Goal: Information Seeking & Learning: Learn about a topic

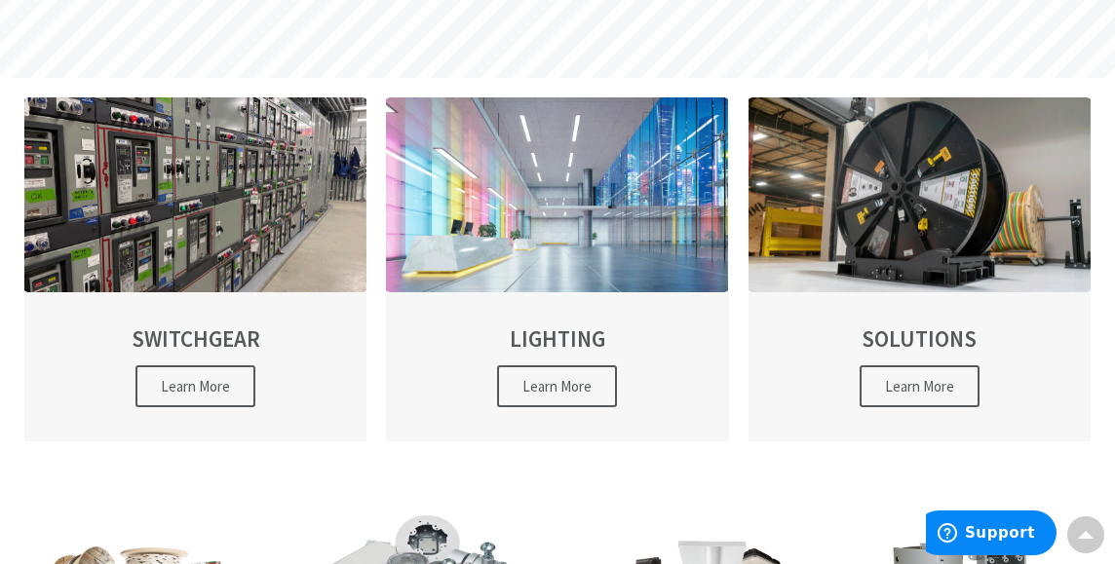
scroll to position [471, 0]
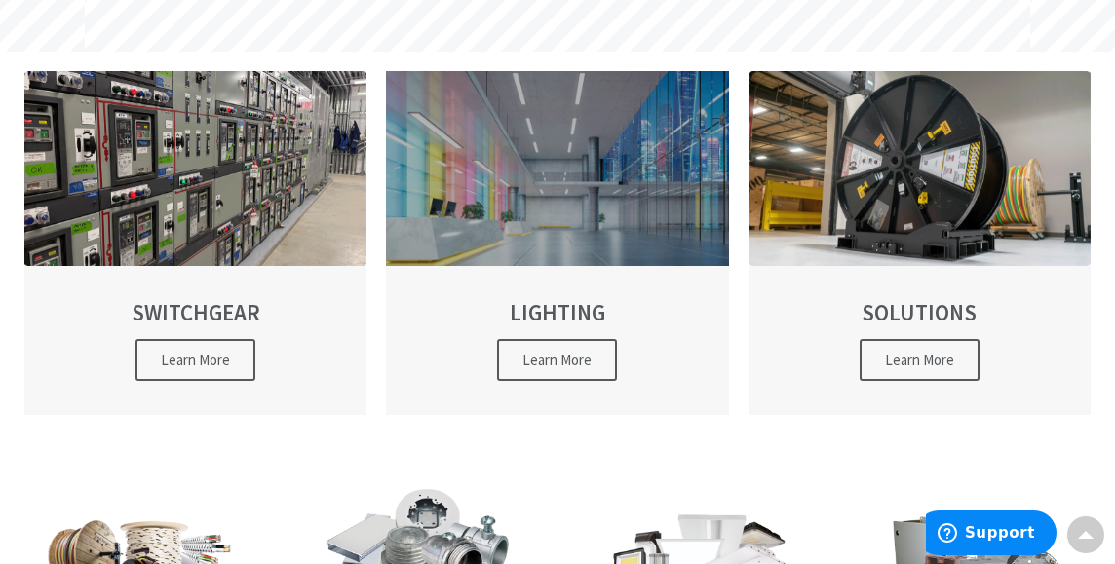
click at [648, 174] on div at bounding box center [557, 168] width 342 height 195
click at [621, 175] on div at bounding box center [557, 168] width 342 height 195
click at [609, 197] on div at bounding box center [557, 168] width 342 height 195
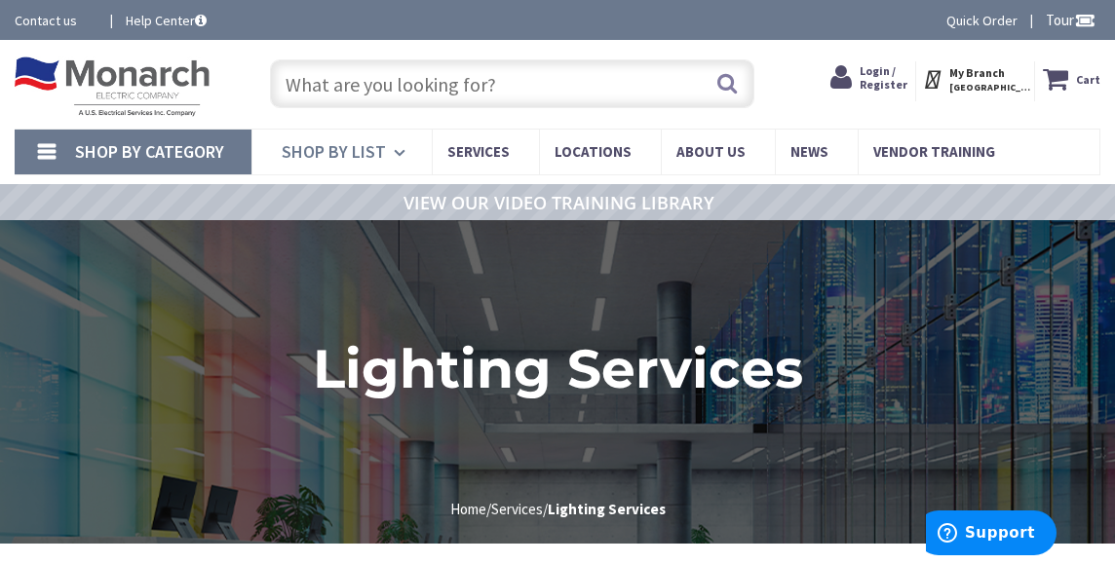
click at [357, 146] on span "Shop By List" at bounding box center [334, 151] width 104 height 22
click at [355, 145] on span "Shop By List" at bounding box center [334, 151] width 104 height 22
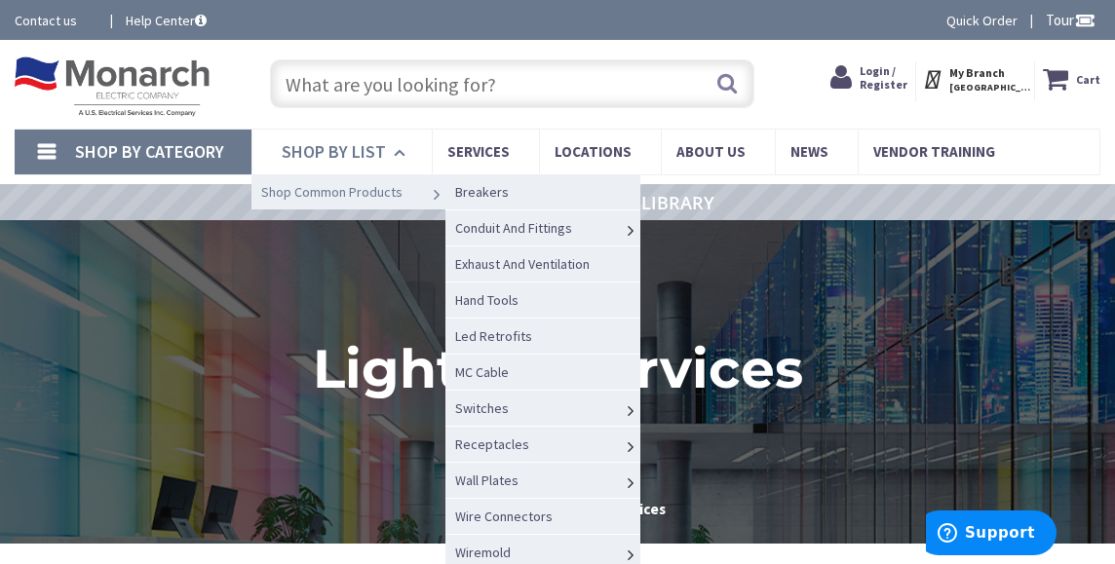
click at [356, 199] on span "Shop Common Products" at bounding box center [331, 192] width 141 height 18
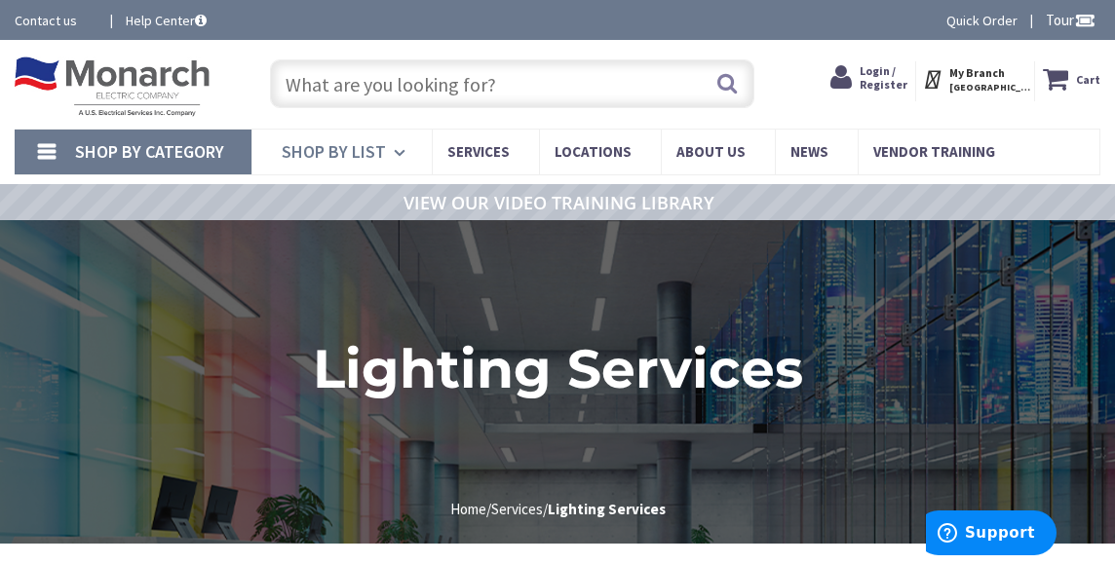
click at [344, 143] on span "Shop By List" at bounding box center [334, 151] width 104 height 22
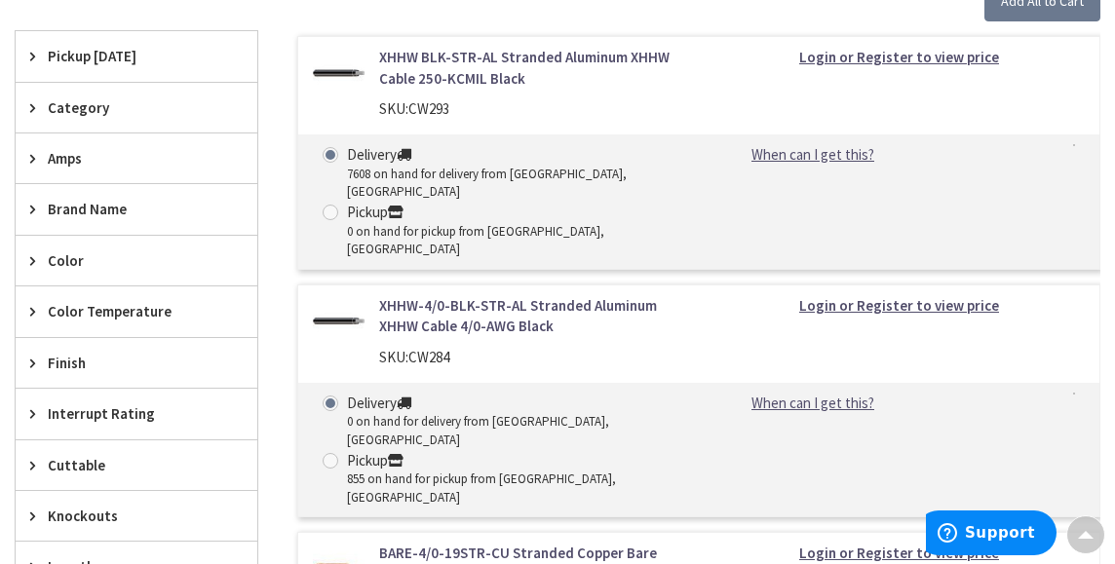
scroll to position [642, 0]
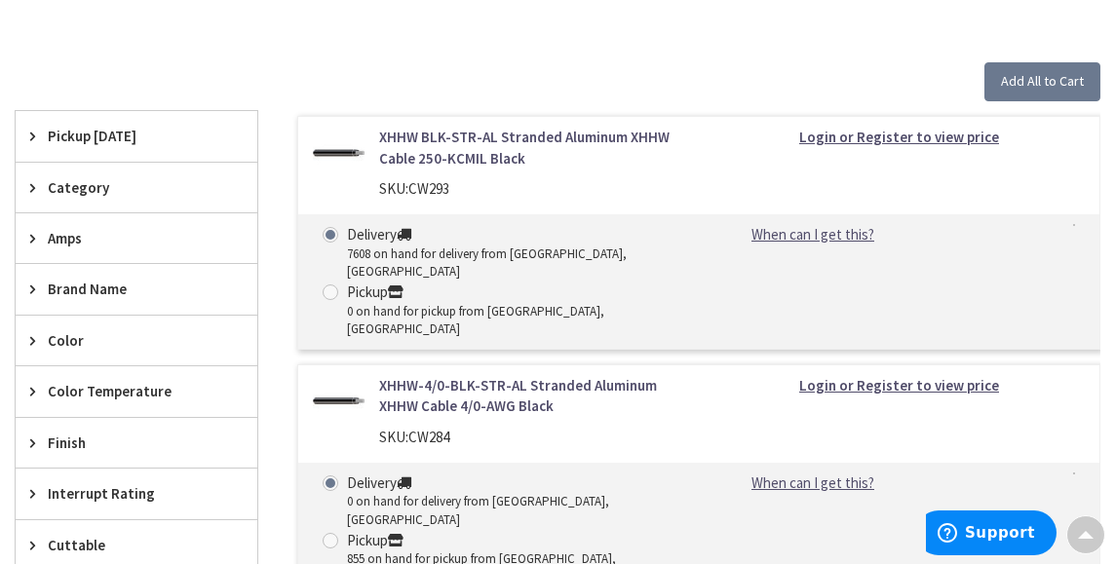
click at [144, 388] on span "Color Temperature" at bounding box center [127, 391] width 159 height 20
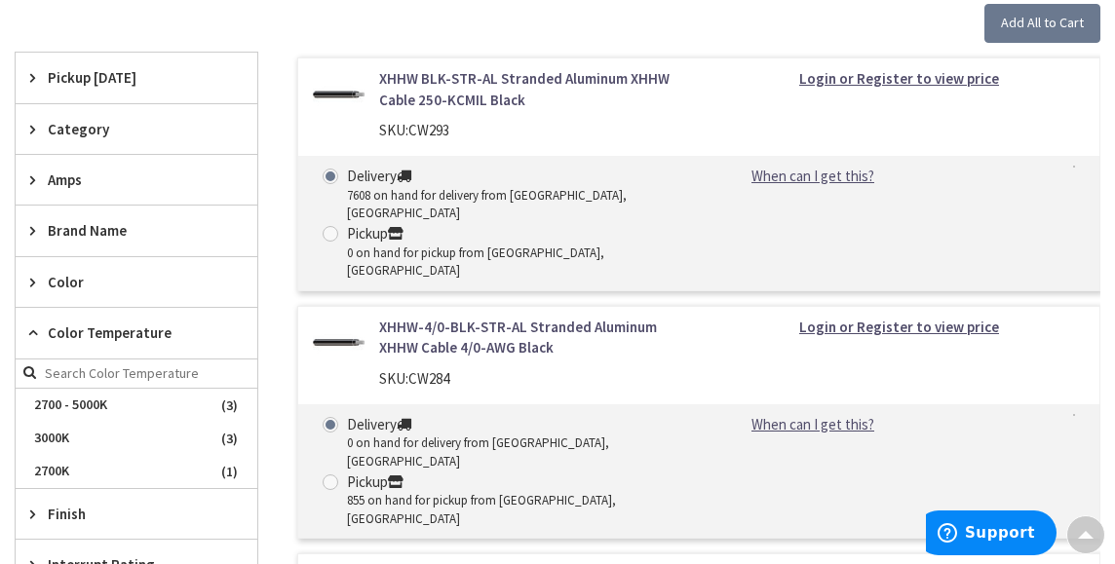
scroll to position [0, 0]
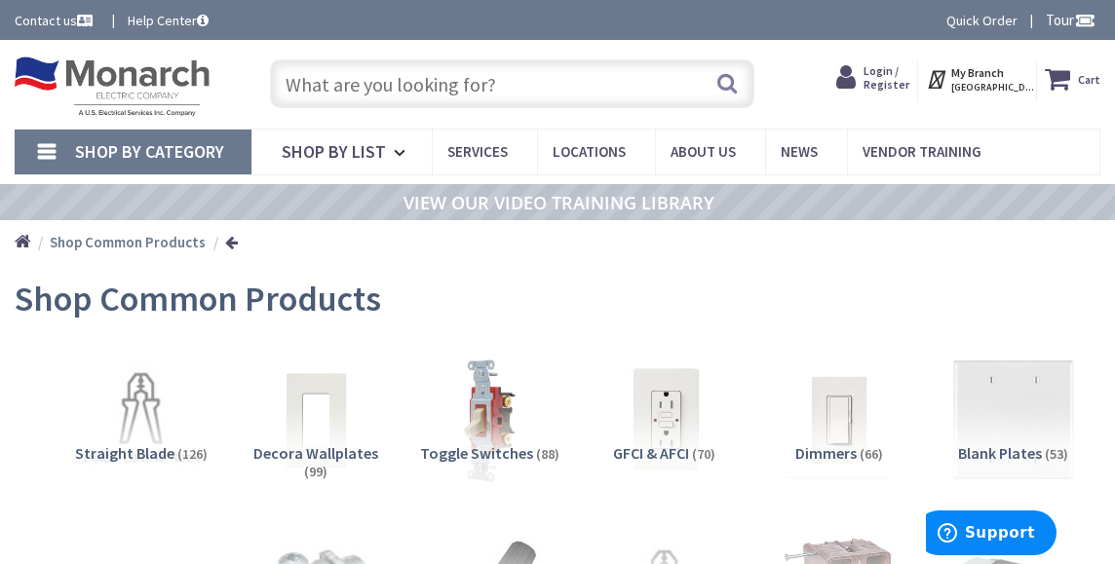
click at [617, 69] on input "text" at bounding box center [512, 83] width 485 height 49
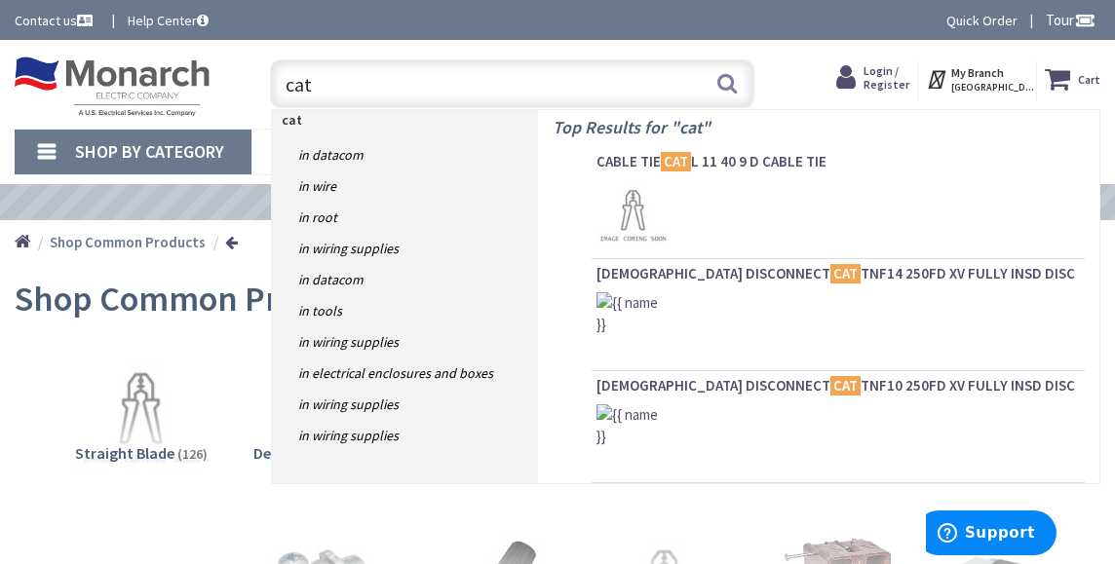
type input "cat 6"
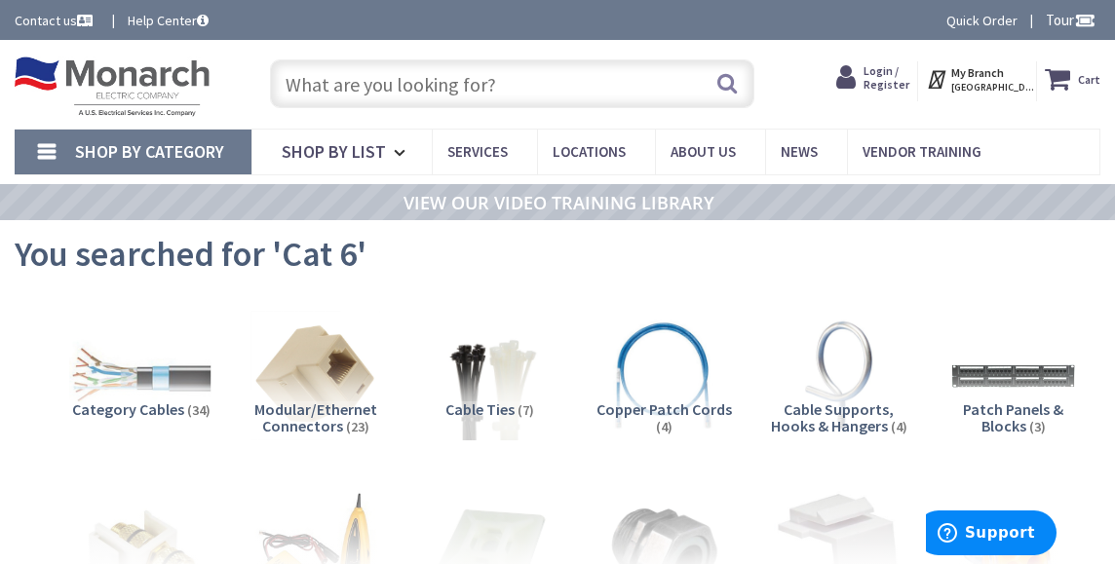
click at [157, 368] on img at bounding box center [141, 376] width 142 height 142
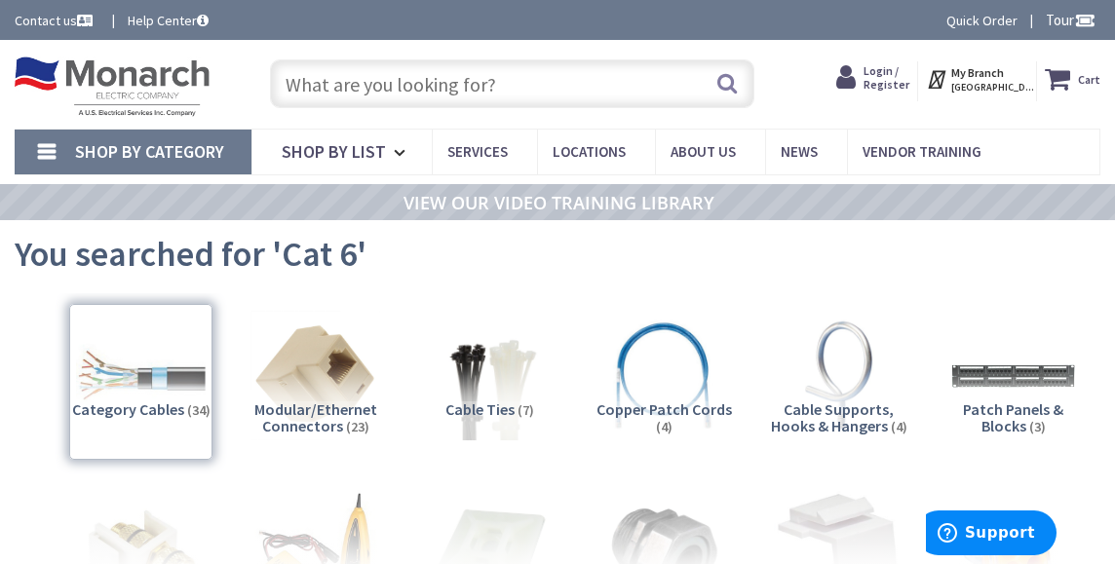
click at [628, 80] on input "text" at bounding box center [512, 83] width 485 height 49
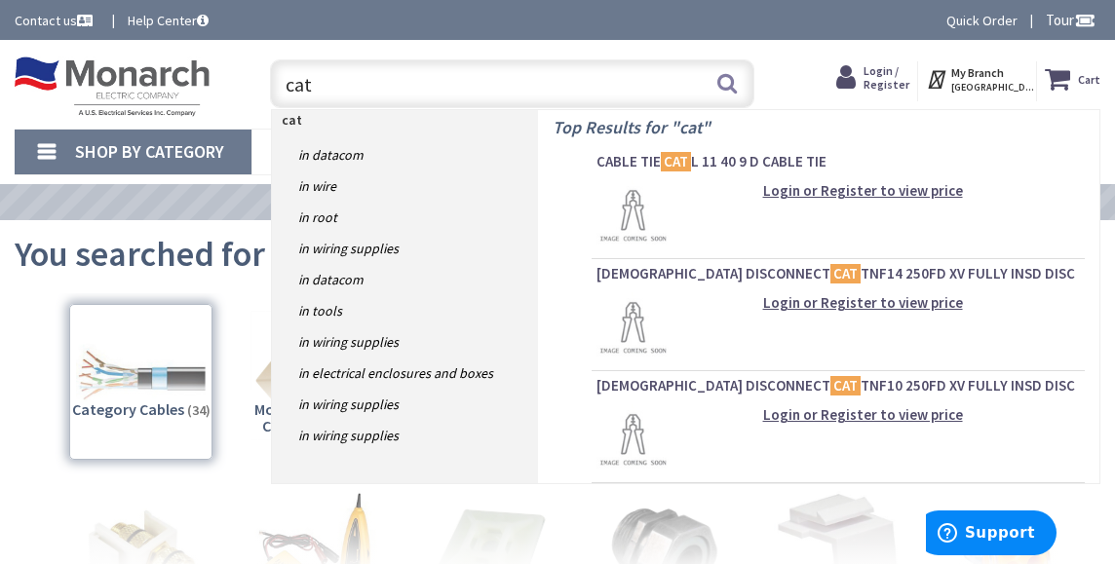
type input "cat 8"
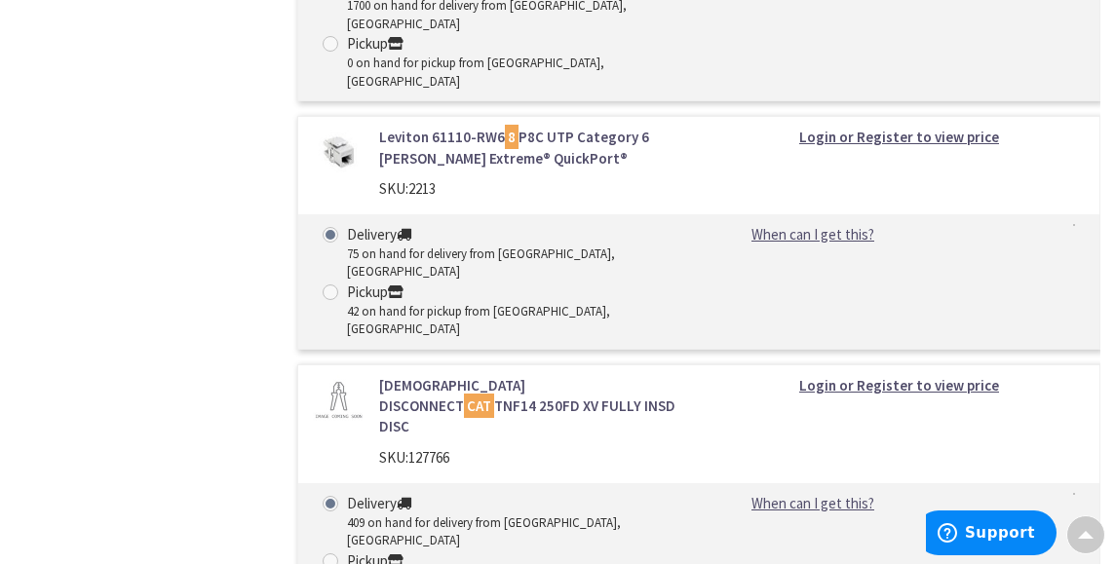
scroll to position [2208, 0]
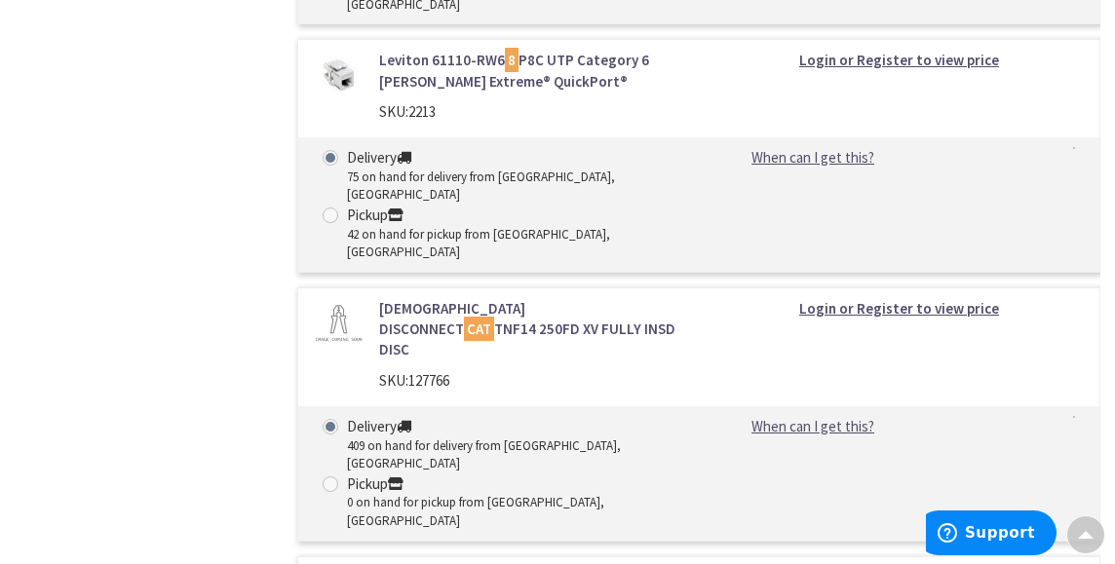
drag, startPoint x: 1110, startPoint y: 453, endPoint x: 1110, endPoint y: 439, distance: 14.6
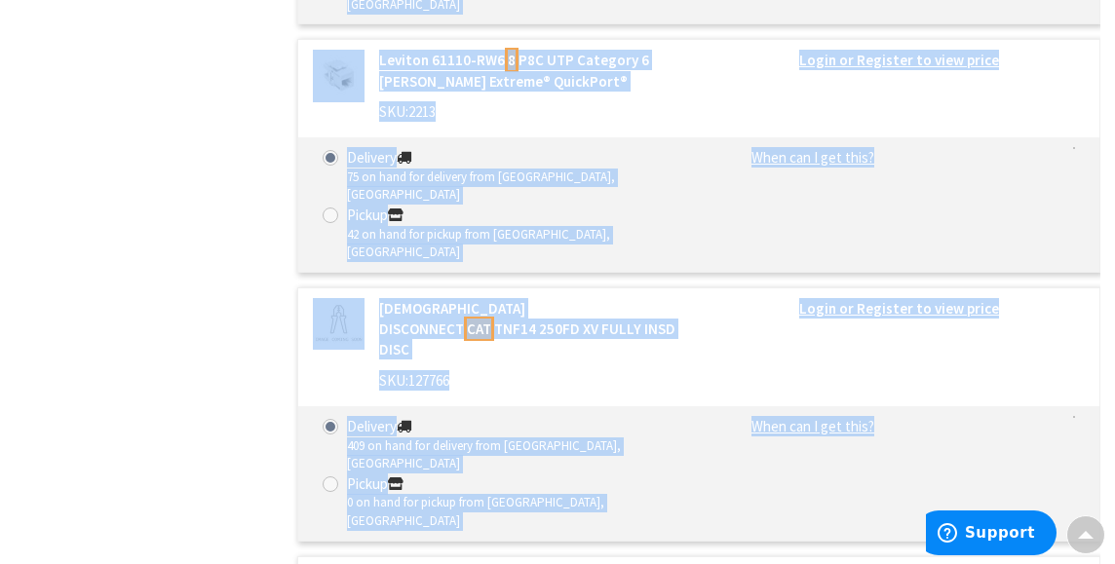
drag, startPoint x: 1110, startPoint y: 439, endPoint x: 1090, endPoint y: 314, distance: 126.4
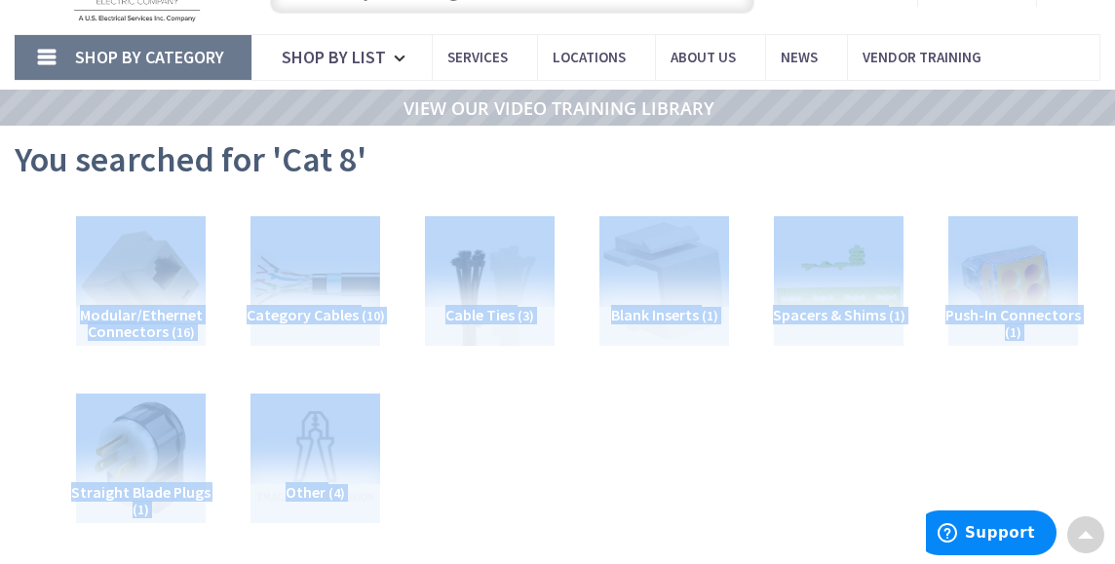
scroll to position [0, 0]
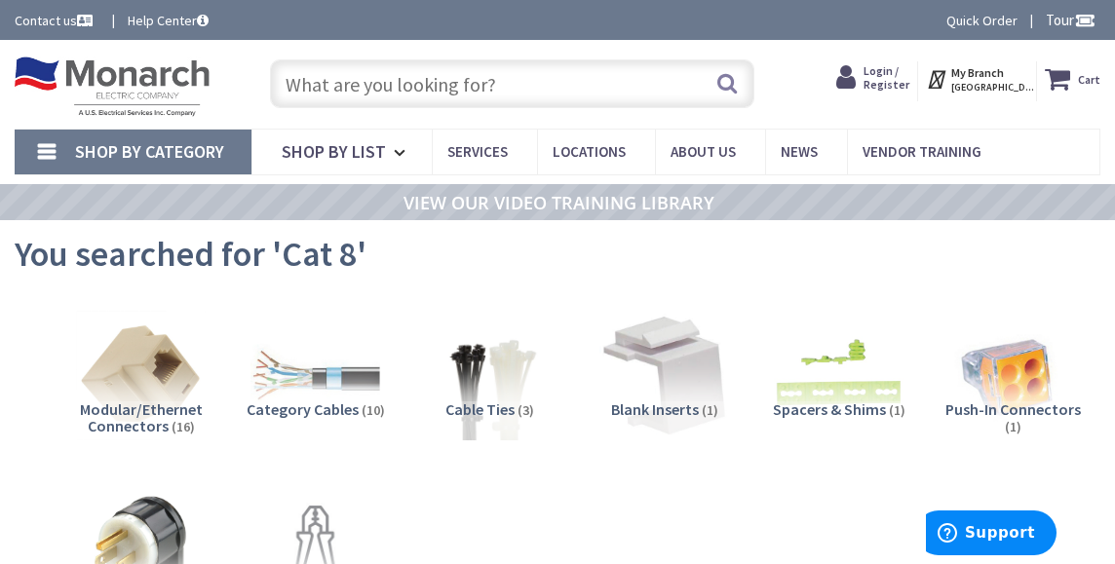
click at [1051, 146] on nav "Shop By Category Conduit and Fittings Cable Tray & Accessories Cable Trays Cabl…" at bounding box center [558, 152] width 1086 height 47
click at [147, 365] on img at bounding box center [141, 376] width 142 height 142
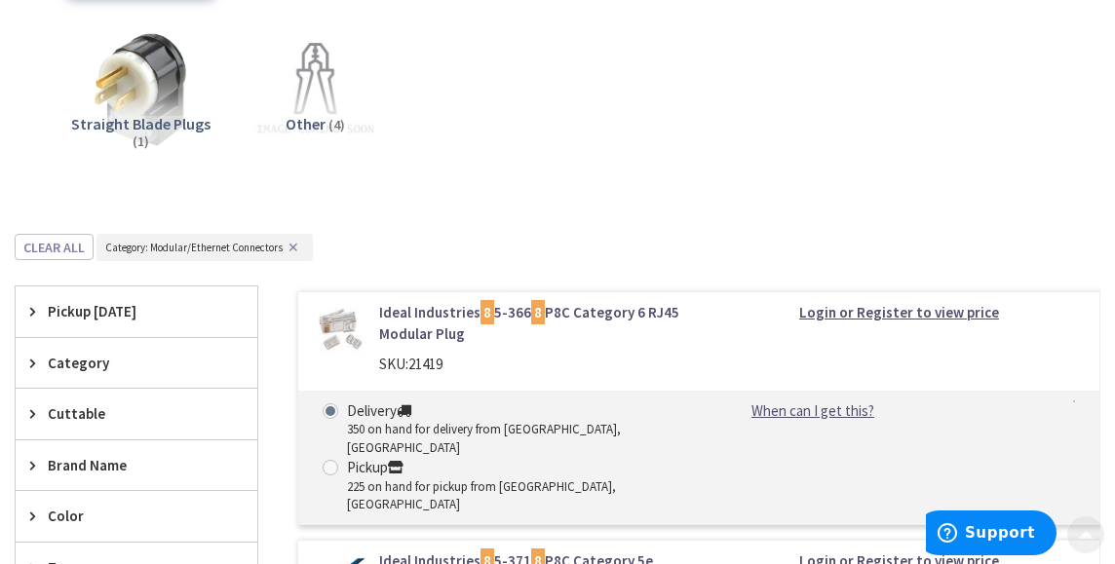
scroll to position [697, 0]
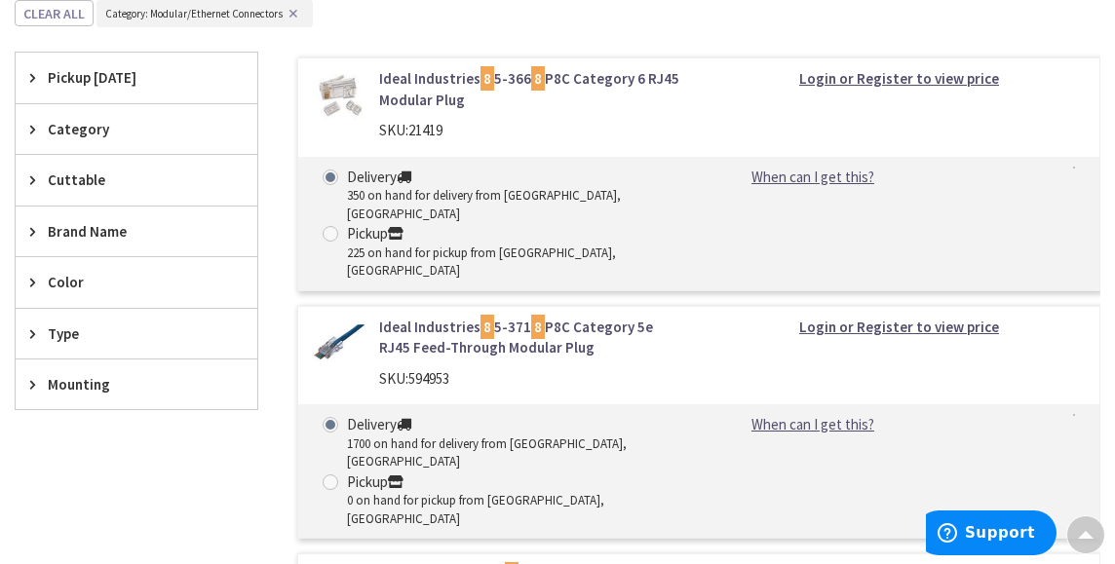
click at [134, 79] on span "Pickup [DATE]" at bounding box center [127, 77] width 159 height 20
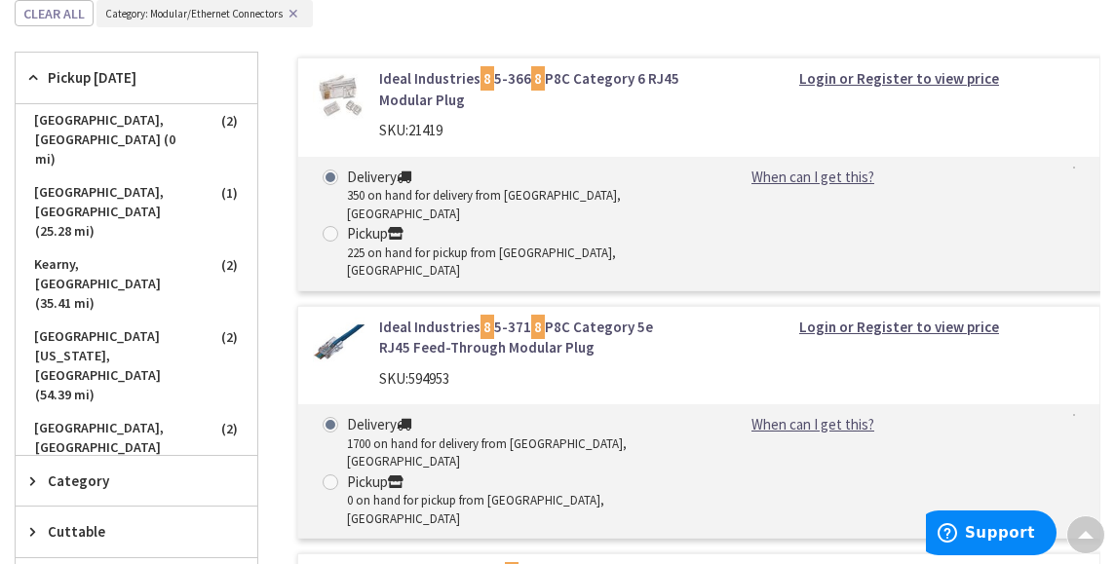
click at [134, 79] on span "Pickup [DATE]" at bounding box center [127, 77] width 159 height 20
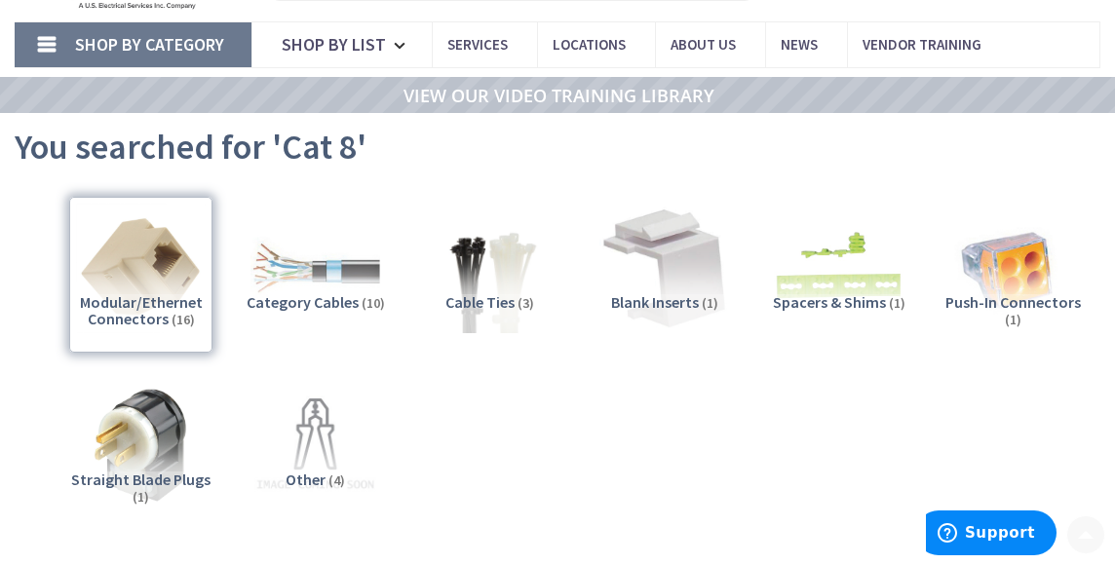
scroll to position [152, 0]
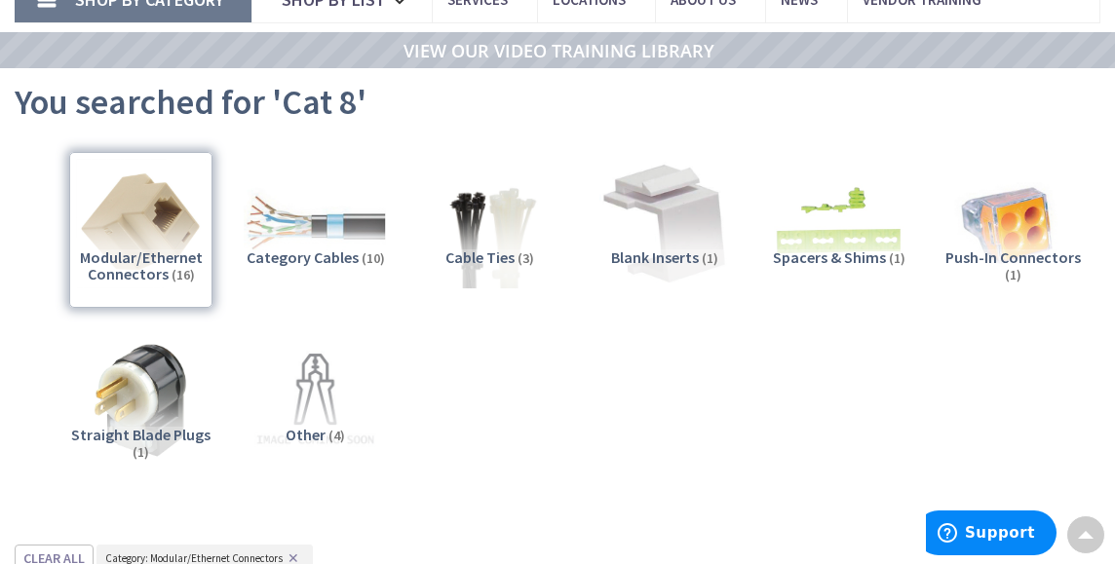
click at [318, 229] on img at bounding box center [316, 224] width 142 height 142
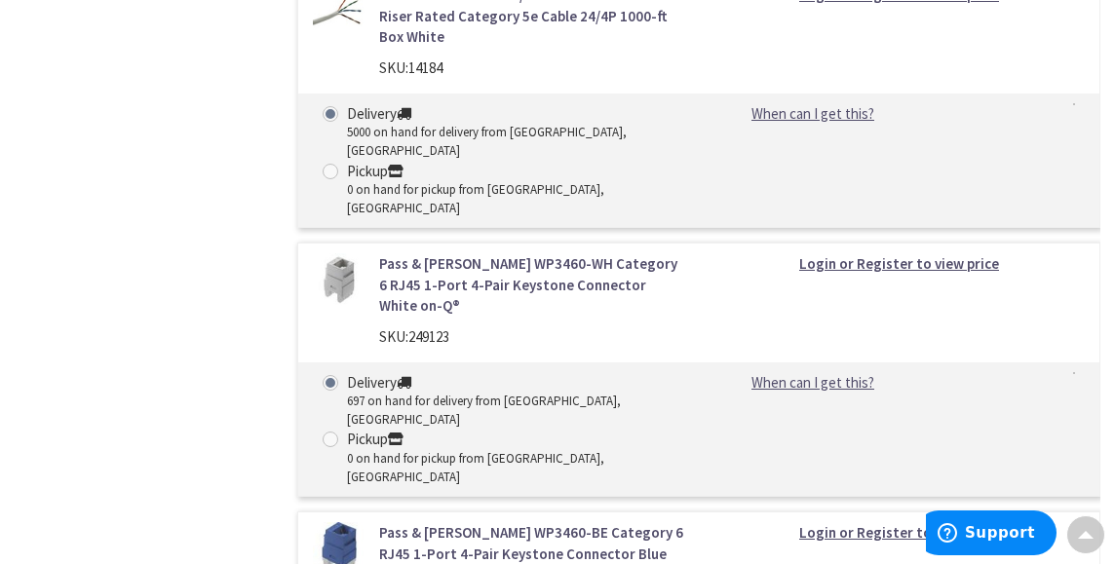
scroll to position [2554, 0]
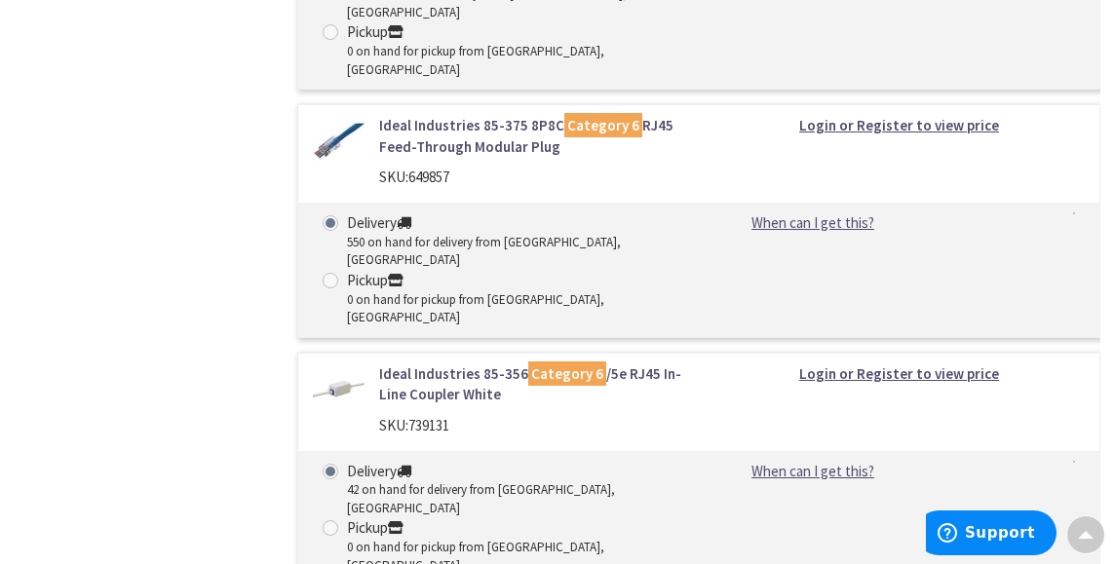
scroll to position [4471, 0]
